Goal: Task Accomplishment & Management: Complete application form

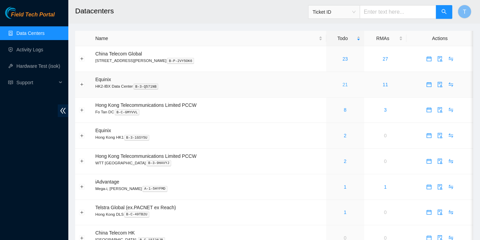
click at [343, 83] on link "21" at bounding box center [345, 84] width 5 height 5
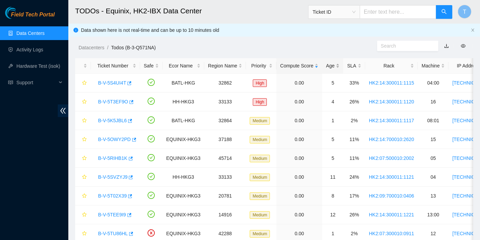
click at [326, 69] on div "Age" at bounding box center [333, 66] width 14 height 8
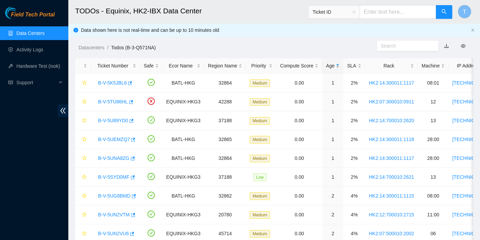
click at [327, 69] on div "Age" at bounding box center [333, 66] width 14 height 8
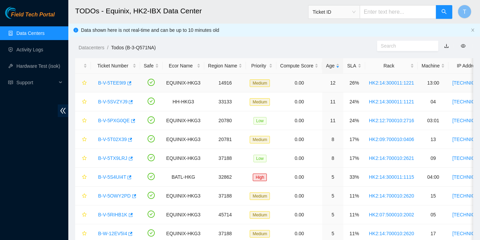
click at [119, 82] on link "B-V-5TEE9I9" at bounding box center [112, 82] width 28 height 5
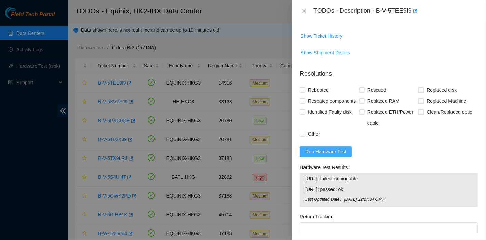
click at [348, 157] on button "Run Hardware Test" at bounding box center [326, 151] width 52 height 11
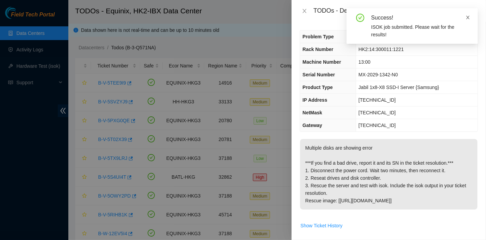
click at [467, 18] on icon "close" at bounding box center [468, 17] width 5 height 5
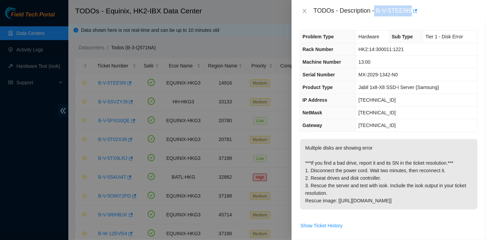
drag, startPoint x: 375, startPoint y: 10, endPoint x: 410, endPoint y: 10, distance: 35.2
click at [410, 10] on div "TODOs - Description - B-V-5TEE9I9" at bounding box center [395, 10] width 164 height 11
copy div "B-V-5TEE9I9"
click at [359, 165] on p "Multiple disks are showing error ***If you find a bad drive, report it and its …" at bounding box center [388, 174] width 177 height 70
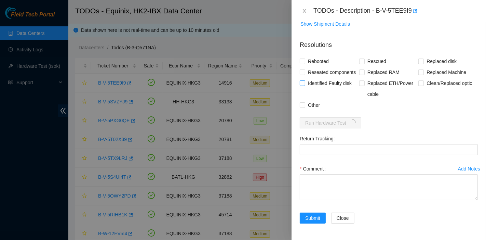
scroll to position [227, 0]
click at [306, 67] on span "Reseated components" at bounding box center [331, 72] width 53 height 11
click at [305, 69] on input "Reseated components" at bounding box center [302, 71] width 5 height 5
checkbox input "true"
click at [308, 56] on span "Rebooted" at bounding box center [318, 61] width 26 height 11
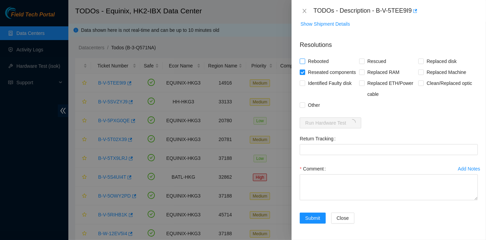
click at [305, 58] on input "Rebooted" at bounding box center [302, 60] width 5 height 5
checkbox input "true"
click at [325, 82] on span "Identified Faulty disk" at bounding box center [329, 83] width 49 height 11
click at [305, 82] on input "Identified Faulty disk" at bounding box center [302, 82] width 5 height 5
checkbox input "true"
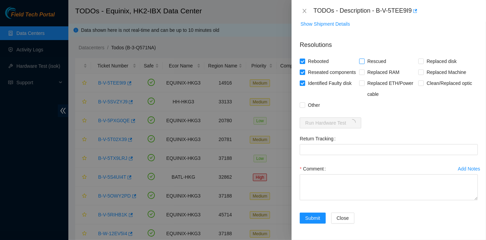
click at [377, 56] on span "Rescued" at bounding box center [377, 61] width 24 height 11
click at [364, 58] on input "Rescued" at bounding box center [361, 60] width 5 height 5
checkbox input "true"
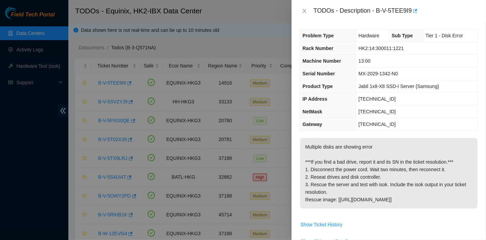
scroll to position [0, 0]
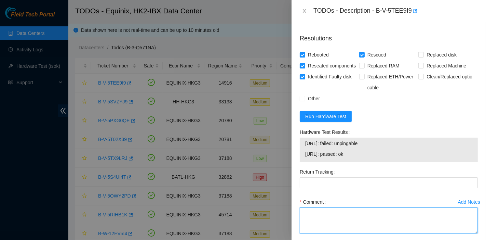
click at [362, 220] on textarea "Comment" at bounding box center [389, 220] width 178 height 26
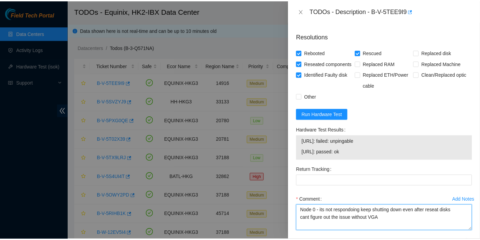
scroll to position [267, 0]
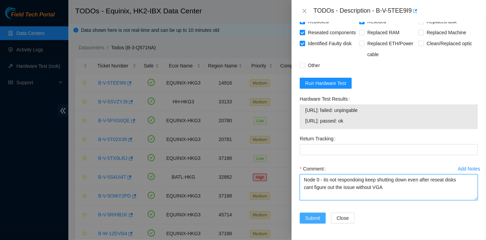
type textarea "Node 0 - its not respondoing keep shutting down even after reseat disks cant fi…"
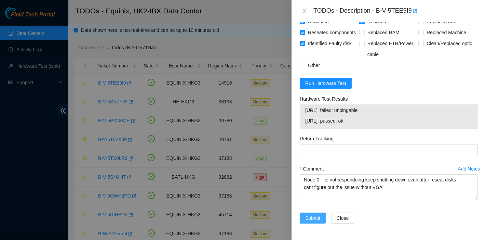
click at [306, 215] on span "Submit" at bounding box center [312, 218] width 15 height 8
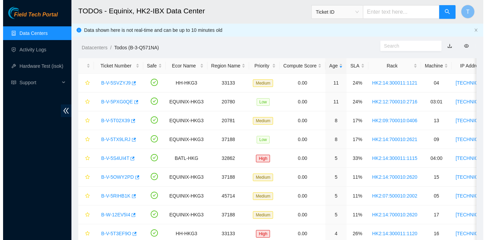
scroll to position [185, 0]
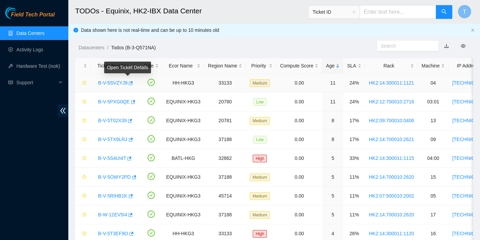
click at [111, 80] on link "B-V-5SVZYJ9" at bounding box center [112, 82] width 29 height 5
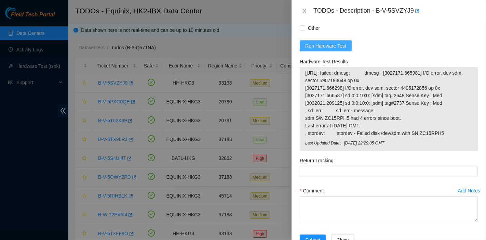
click at [334, 50] on span "Run Hardware Test" at bounding box center [325, 46] width 41 height 8
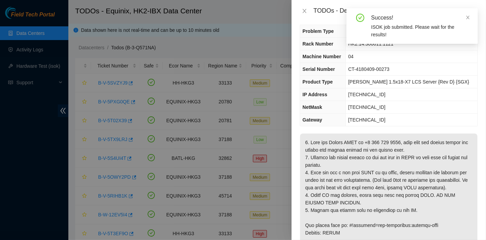
scroll to position [0, 0]
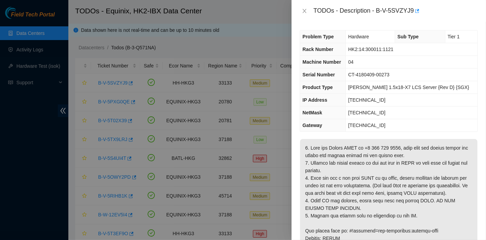
click at [461, 133] on div "Problem Type Hardware Sub Type Tier 1 Rack Number HK2:14:300011:1121 Machine Nu…" at bounding box center [389, 131] width 194 height 218
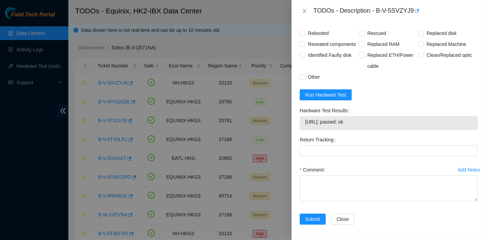
scroll to position [645, 0]
click at [341, 175] on div "Comment" at bounding box center [389, 169] width 178 height 11
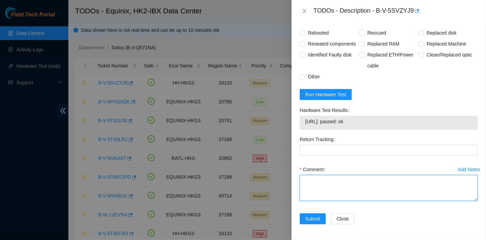
click at [340, 194] on textarea "Comment" at bounding box center [389, 188] width 178 height 26
paste textarea "New disk Serial 99TZK22FFJKA"
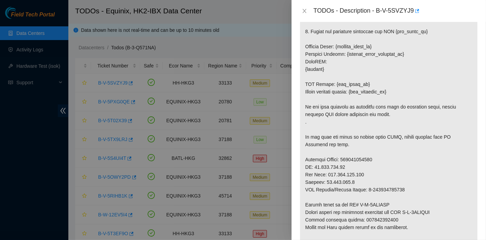
scroll to position [341, 0]
type textarea "New disk Serial 99TZK22FFJKA PASS OK"
drag, startPoint x: 377, startPoint y: 10, endPoint x: 411, endPoint y: 16, distance: 34.7
click at [411, 16] on div "TODOs - Description - B-V-5SVZYJ9" at bounding box center [395, 10] width 164 height 11
copy div "B-V-5SVZYJ9"
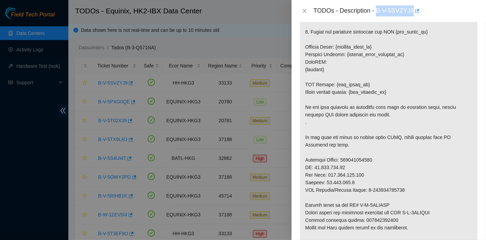
drag, startPoint x: 404, startPoint y: 169, endPoint x: 391, endPoint y: 183, distance: 18.4
click at [404, 169] on p at bounding box center [388, 31] width 177 height 469
drag, startPoint x: 358, startPoint y: 226, endPoint x: 407, endPoint y: 227, distance: 49.2
click at [407, 227] on p at bounding box center [388, 31] width 177 height 469
copy p "425421606086"
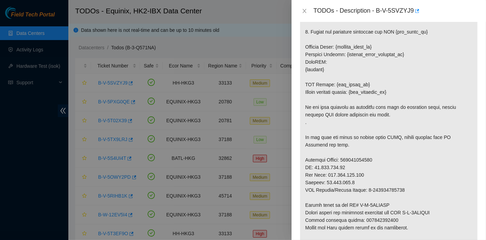
click at [364, 160] on p at bounding box center [388, 31] width 177 height 469
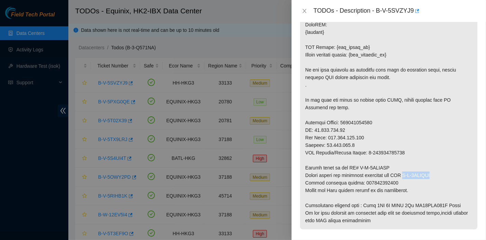
drag, startPoint x: 408, startPoint y: 181, endPoint x: 453, endPoint y: 180, distance: 45.1
copy p "B-V-5SYNJTR"
drag, startPoint x: 355, startPoint y: 173, endPoint x: 433, endPoint y: 178, distance: 78.1
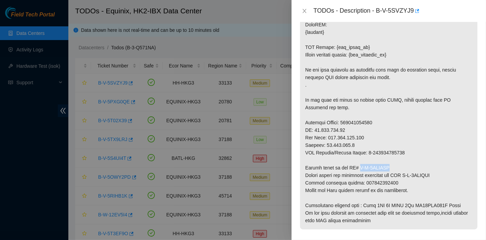
copy p "B-V-5SYNJTI"
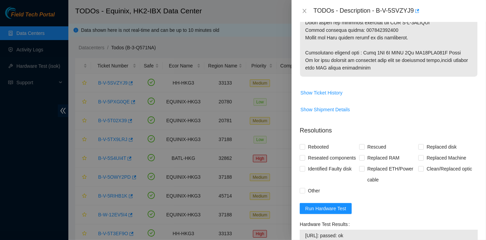
scroll to position [531, 0]
drag, startPoint x: 358, startPoint y: 37, endPoint x: 393, endPoint y: 37, distance: 34.9
copy p "425421606086"
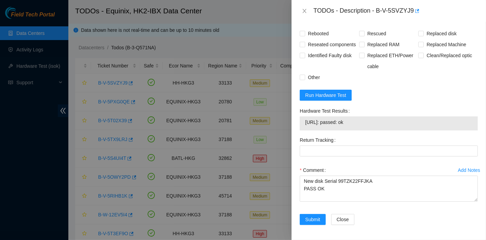
scroll to position [644, 0]
click at [427, 38] on span "Replaced disk" at bounding box center [442, 33] width 36 height 11
click at [423, 36] on input "Replaced disk" at bounding box center [420, 33] width 5 height 5
checkbox input "true"
click at [371, 39] on span "Rescued" at bounding box center [377, 33] width 24 height 11
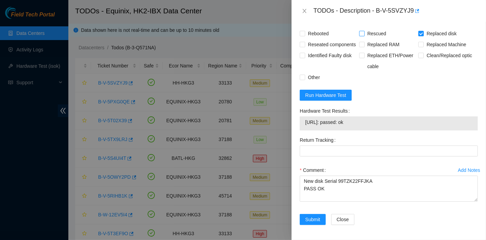
click at [364, 36] on input "Rescued" at bounding box center [361, 33] width 5 height 5
checkbox input "true"
click at [329, 39] on span "Rebooted" at bounding box center [318, 33] width 26 height 11
click at [305, 36] on input "Rebooted" at bounding box center [302, 33] width 5 height 5
checkbox input "true"
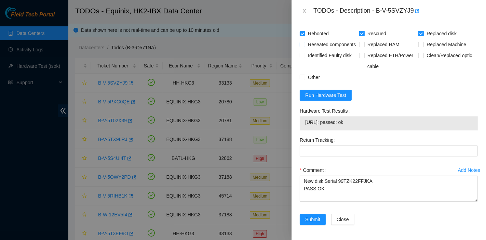
click at [314, 50] on span "Reseated components" at bounding box center [331, 44] width 53 height 11
click at [305, 46] on input "Reseated components" at bounding box center [302, 44] width 5 height 5
checkbox input "true"
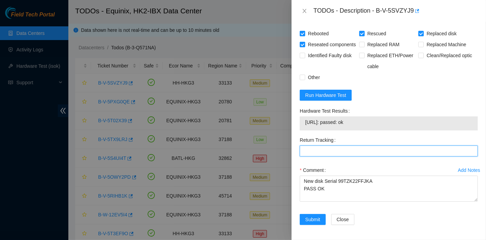
click at [338, 156] on Tracking "Return Tracking" at bounding box center [389, 150] width 178 height 11
paste Tracking "425421606086"
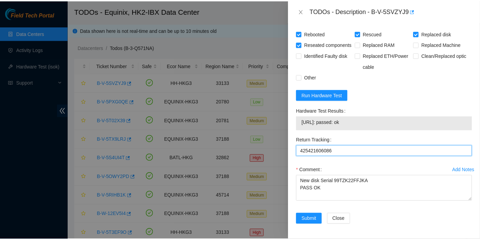
scroll to position [663, 0]
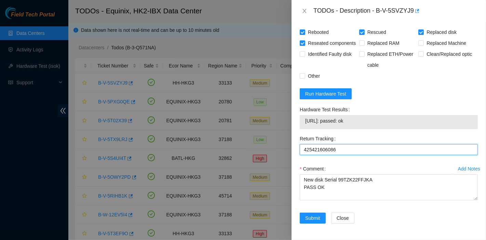
type Tracking "425421606086"
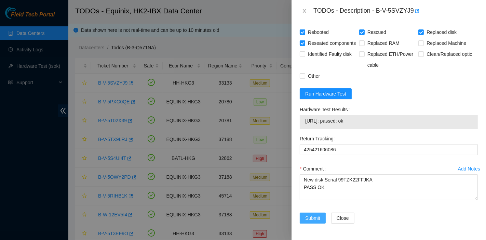
click at [321, 216] on button "Submit" at bounding box center [313, 217] width 26 height 11
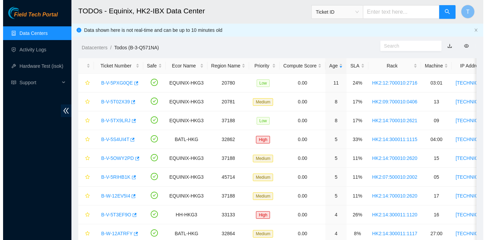
scroll to position [185, 0]
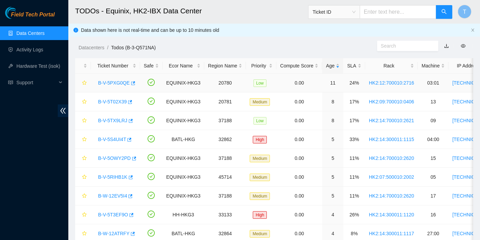
click at [110, 83] on link "B-V-5PXG0QE" at bounding box center [114, 82] width 32 height 5
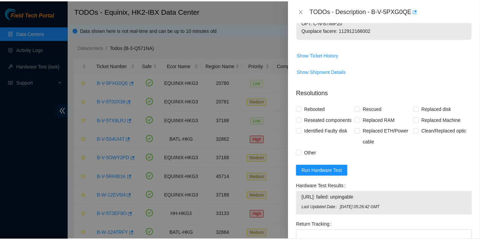
scroll to position [905, 0]
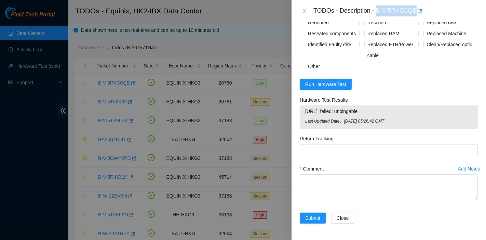
drag, startPoint x: 378, startPoint y: 11, endPoint x: 424, endPoint y: 14, distance: 46.2
click at [424, 14] on div "TODOs - Description - B-V-5PXG0QE" at bounding box center [395, 10] width 164 height 11
copy div "B-V-5PXG0QE"
drag, startPoint x: 369, startPoint y: 79, endPoint x: 310, endPoint y: 33, distance: 74.6
click at [369, 79] on form "Resolutions Rebooted Rescued Replaced disk Reseated components Replaced RAM Rep…" at bounding box center [389, 113] width 178 height 235
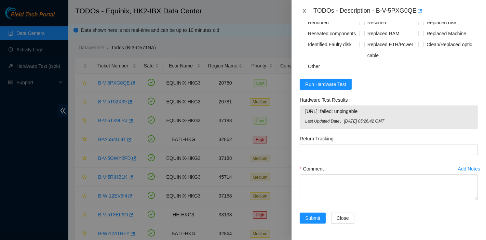
click at [305, 12] on icon "close" at bounding box center [304, 10] width 5 height 5
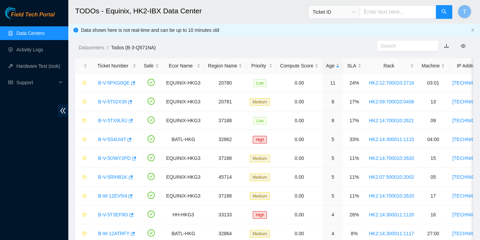
scroll to position [185, 0]
click at [465, 11] on span "T" at bounding box center [464, 12] width 3 height 9
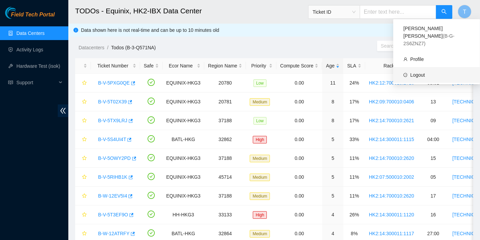
click at [425, 72] on link "Logout" at bounding box center [417, 74] width 15 height 5
